Goal: Task Accomplishment & Management: Use online tool/utility

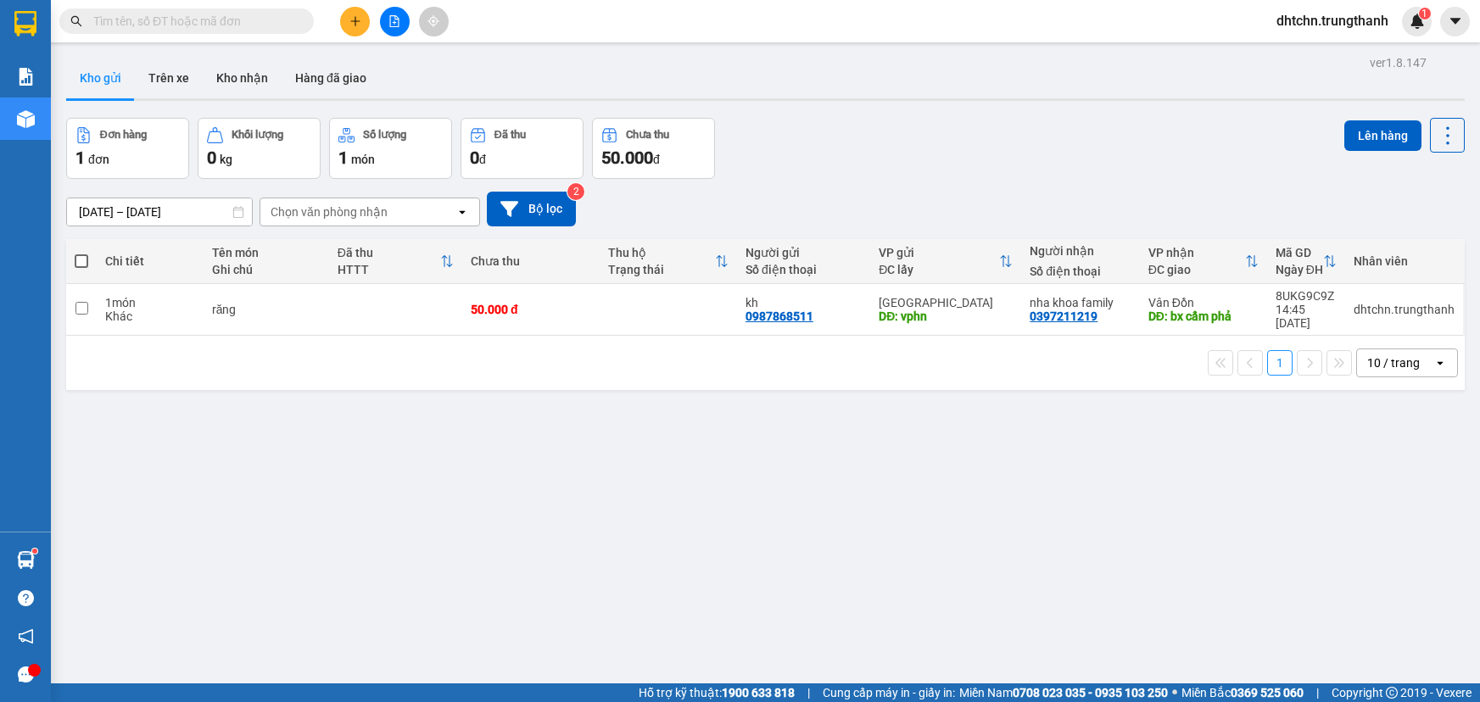
click at [270, 294] on td "răng" at bounding box center [266, 310] width 125 height 52
checkbox input "true"
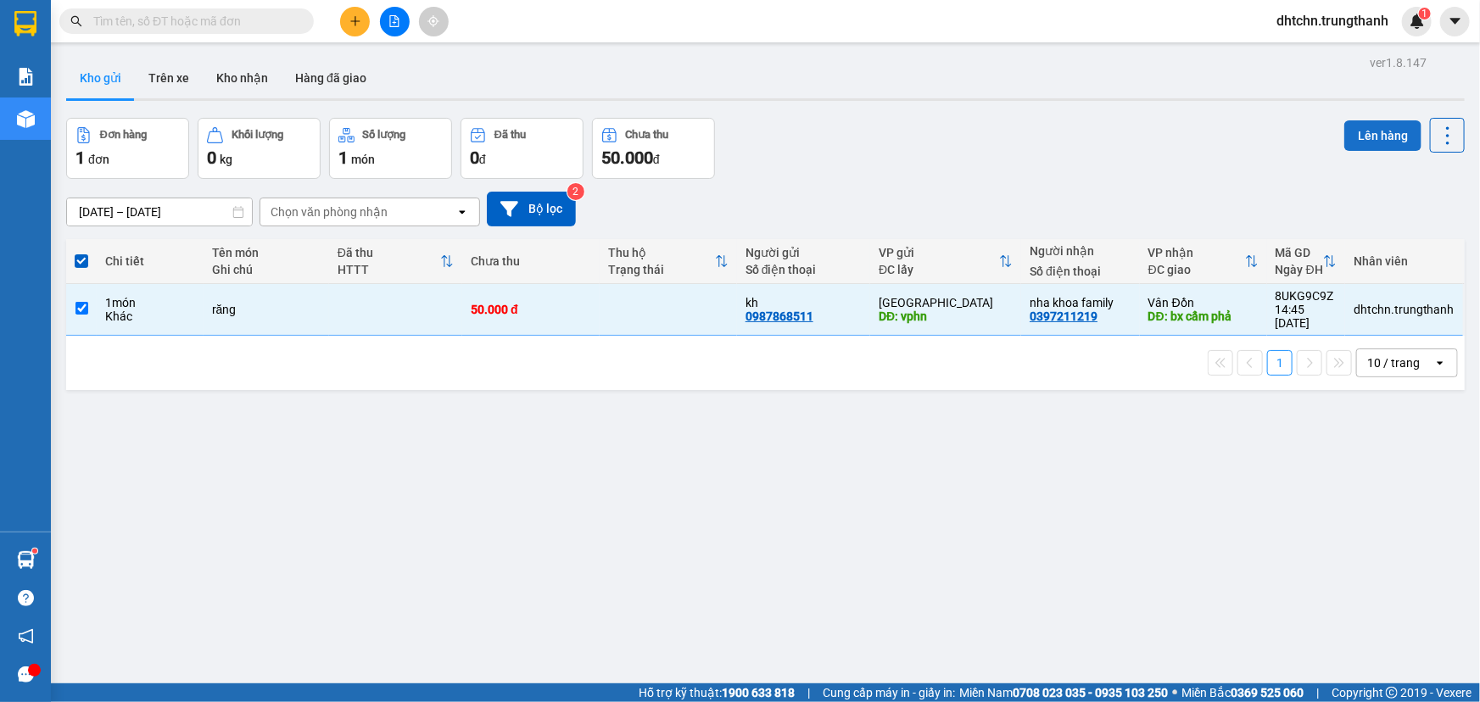
click at [1378, 131] on button "Lên hàng" at bounding box center [1382, 135] width 77 height 31
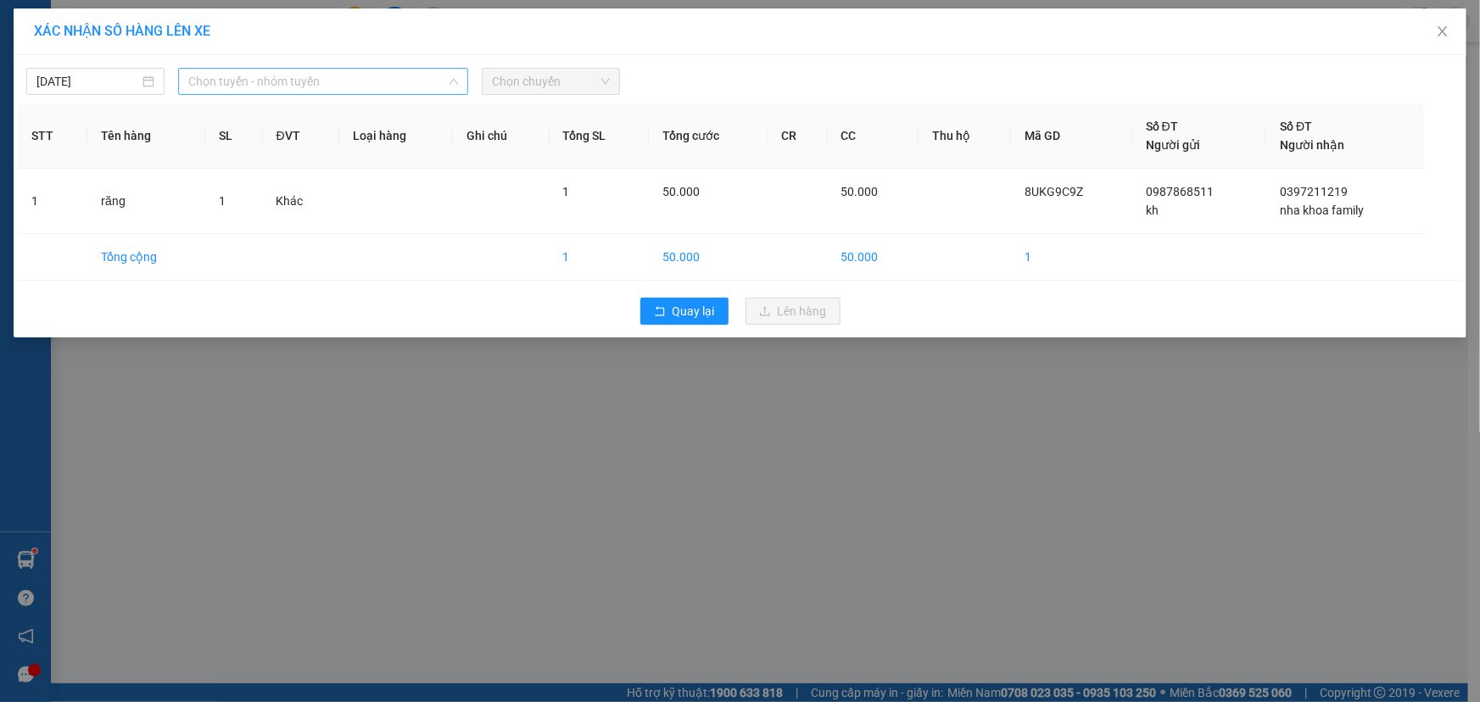
click at [416, 70] on span "Chọn tuyến - nhóm tuyến" at bounding box center [323, 81] width 270 height 25
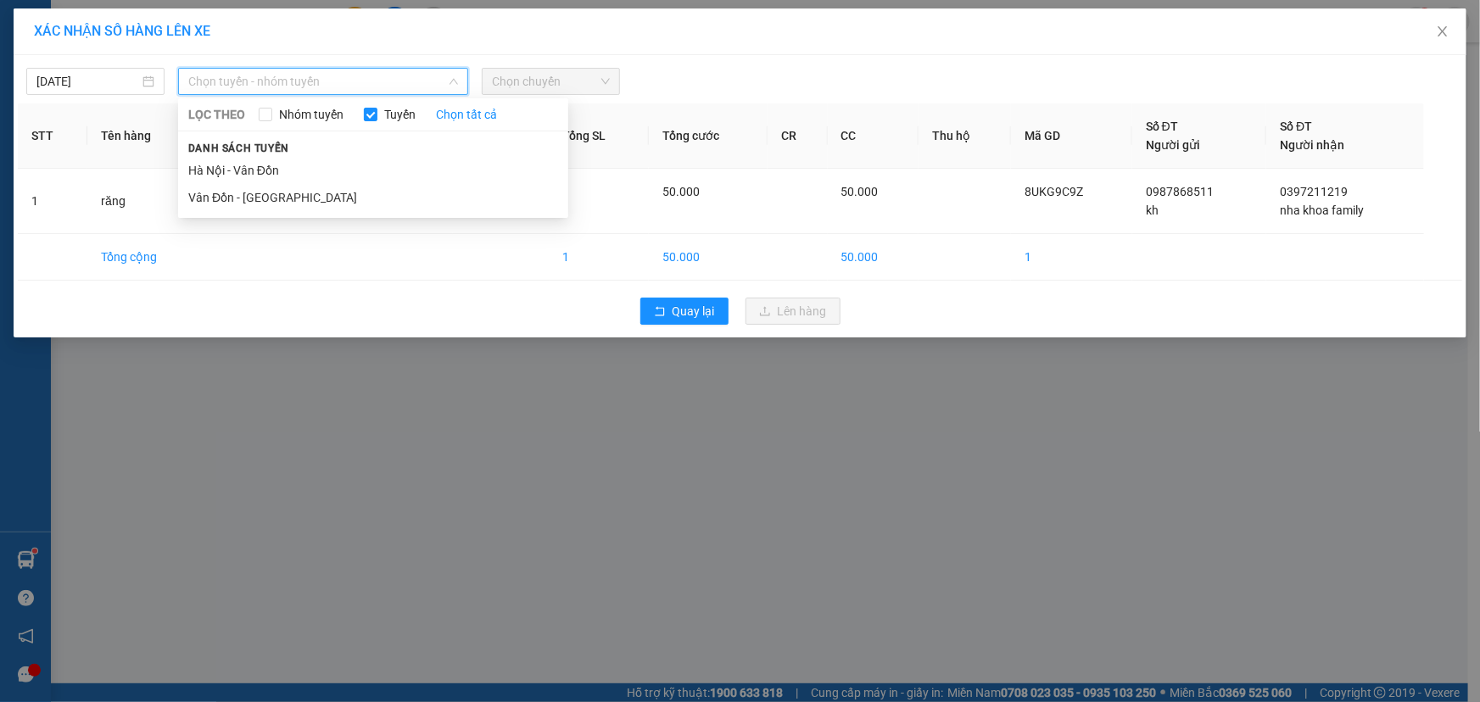
click at [326, 170] on li "Hà Nội - Vân Đồn" at bounding box center [373, 170] width 390 height 27
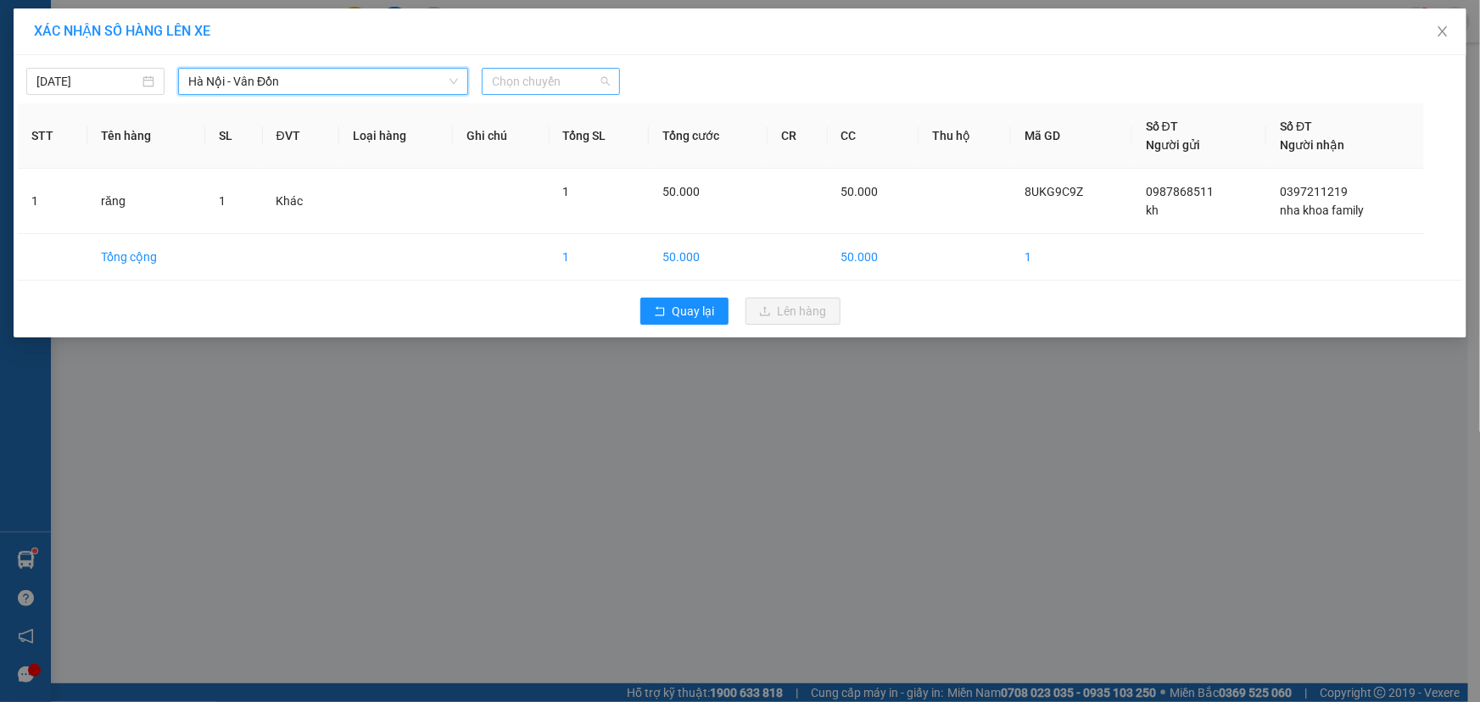
click at [563, 86] on span "Chọn chuyến" at bounding box center [551, 81] width 118 height 25
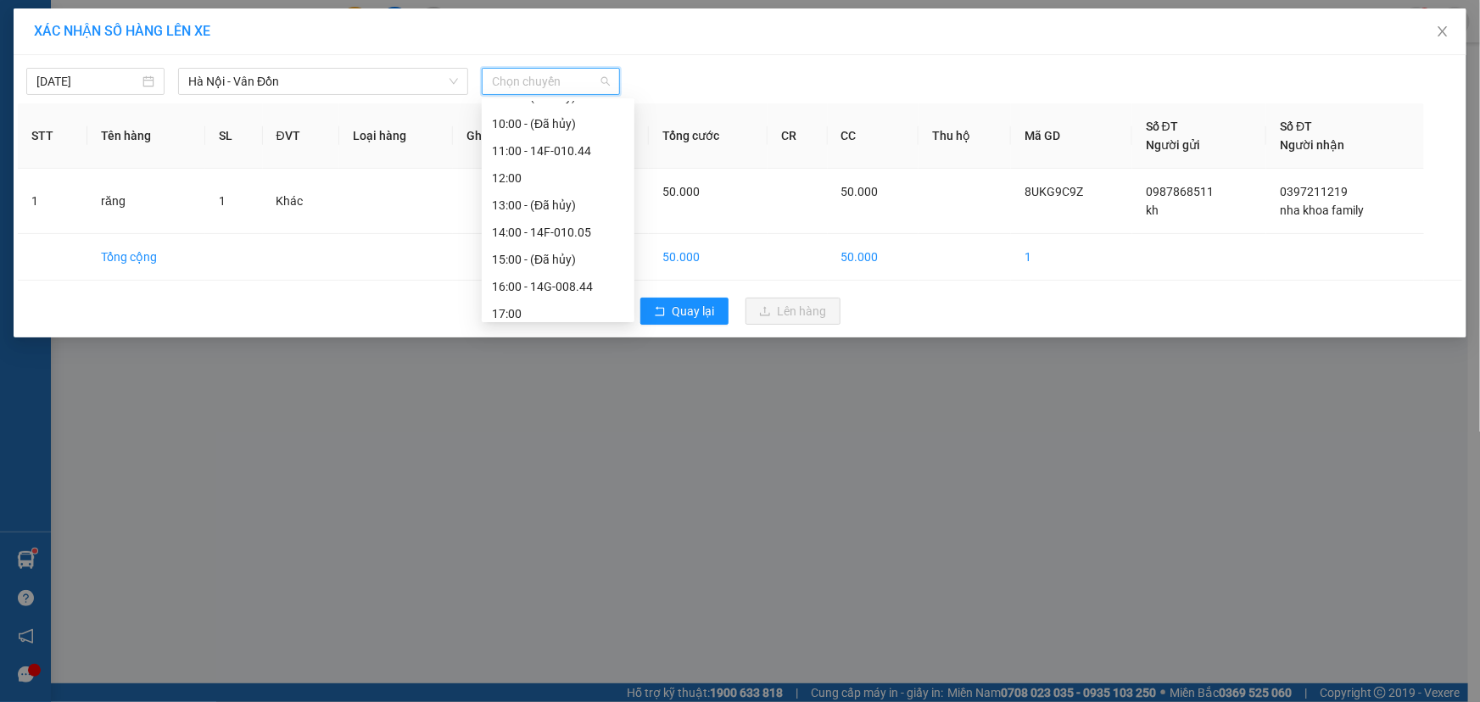
scroll to position [90, 0]
drag, startPoint x: 555, startPoint y: 194, endPoint x: 616, endPoint y: 170, distance: 66.6
click at [616, 170] on div "Chọn chuyến 06:00 - (Đã hủy) 07:00 - 14H-038.48 08:00 - (Đã hủy) 09:00 - (Đã hủ…" at bounding box center [558, 242] width 153 height 461
click at [581, 210] on div "16:00 - 14G-008.44" at bounding box center [558, 208] width 132 height 19
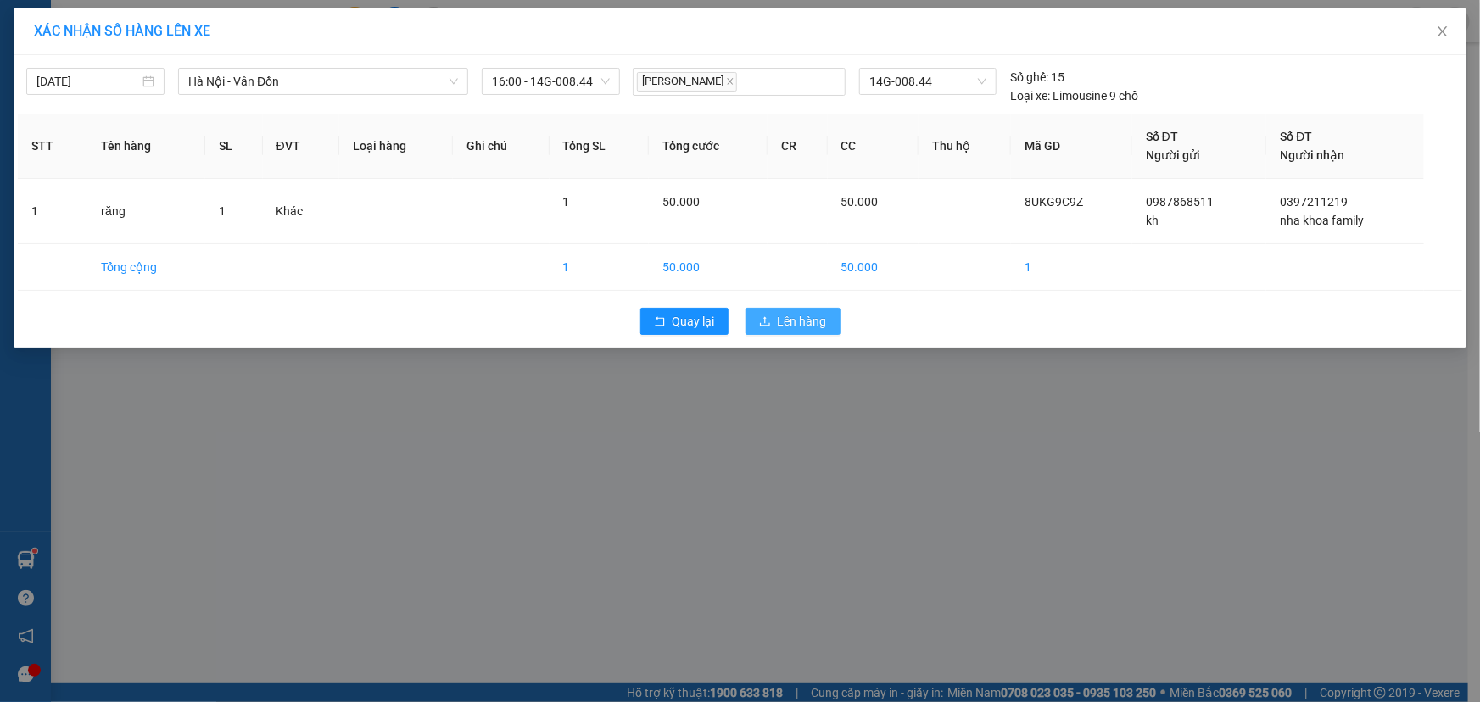
click at [790, 330] on span "Lên hàng" at bounding box center [802, 321] width 49 height 19
